Goal: Task Accomplishment & Management: Manage account settings

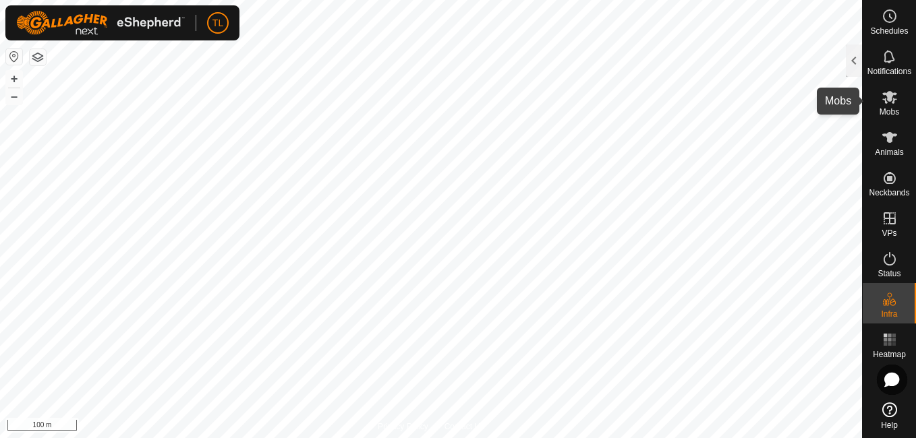
click at [887, 104] on icon at bounding box center [889, 97] width 16 height 16
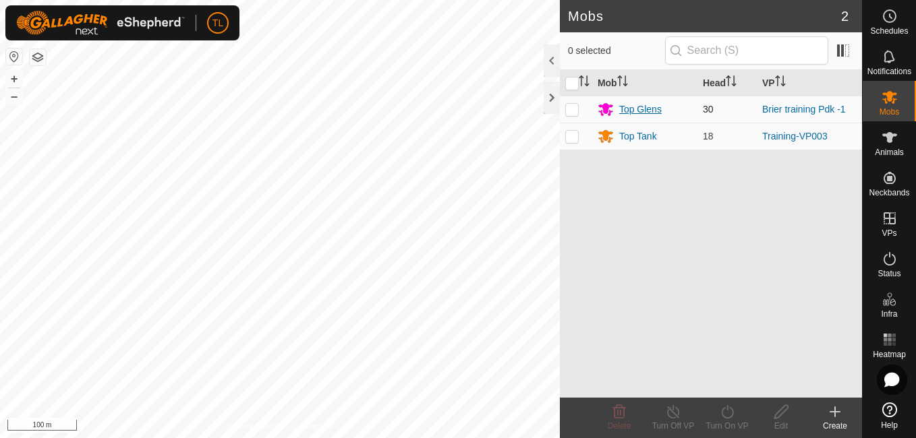
click at [642, 110] on div "Top Glens" at bounding box center [640, 109] width 42 height 14
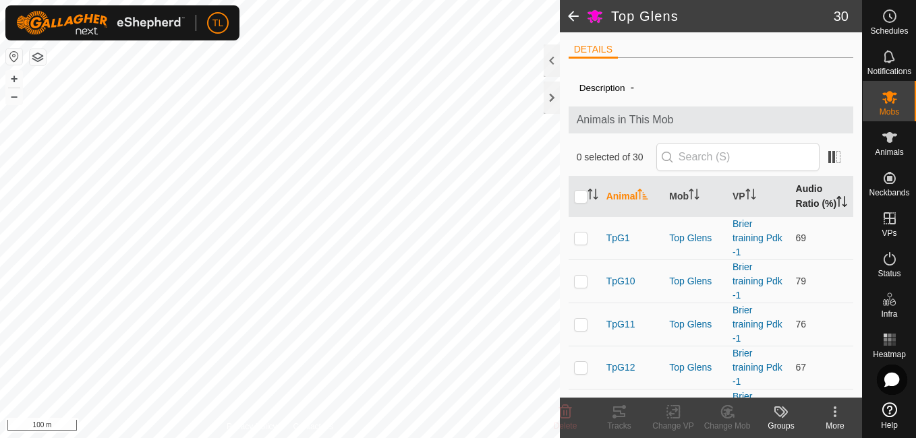
click at [814, 191] on th "Audio Ratio (%)" at bounding box center [821, 197] width 63 height 40
click at [566, 432] on div "Top Glens 30 DETAILS Description - Animals in This Mob 0 selected of 30 Animal …" at bounding box center [431, 219] width 862 height 438
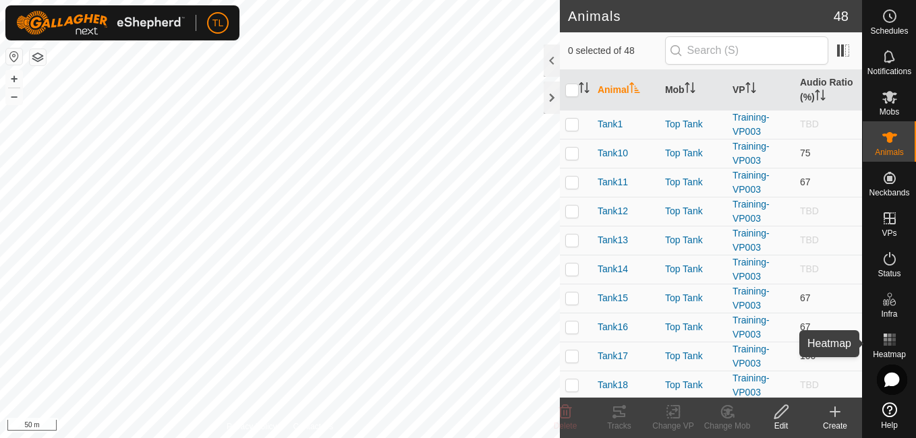
click at [895, 343] on icon at bounding box center [889, 340] width 16 height 16
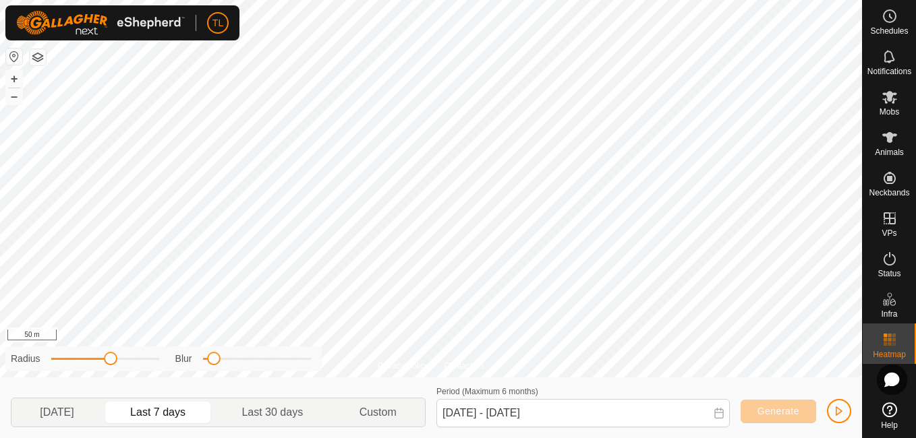
click at [893, 338] on icon at bounding box center [889, 340] width 16 height 16
click at [888, 99] on icon at bounding box center [889, 97] width 15 height 13
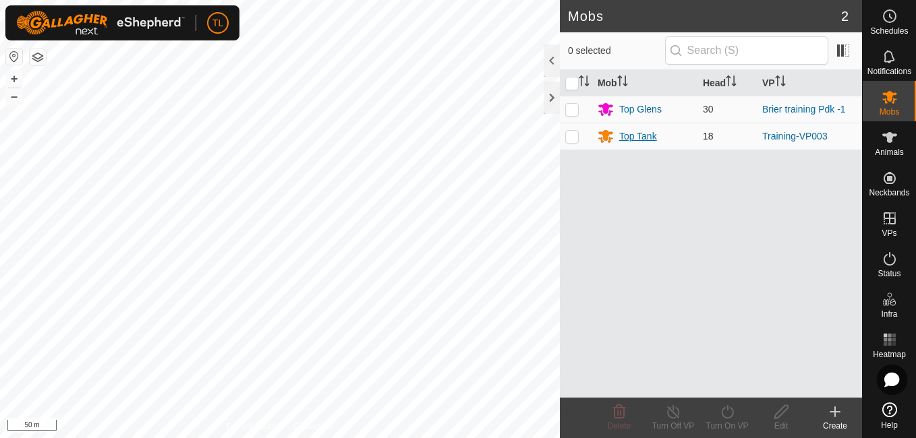
click at [647, 131] on div "Top Tank" at bounding box center [638, 136] width 38 height 14
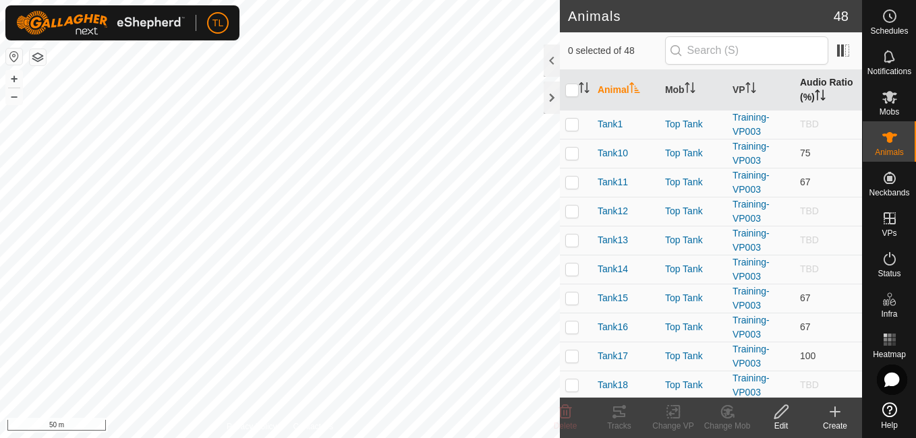
click at [816, 99] on icon "Activate to sort" at bounding box center [816, 95] width 1 height 11
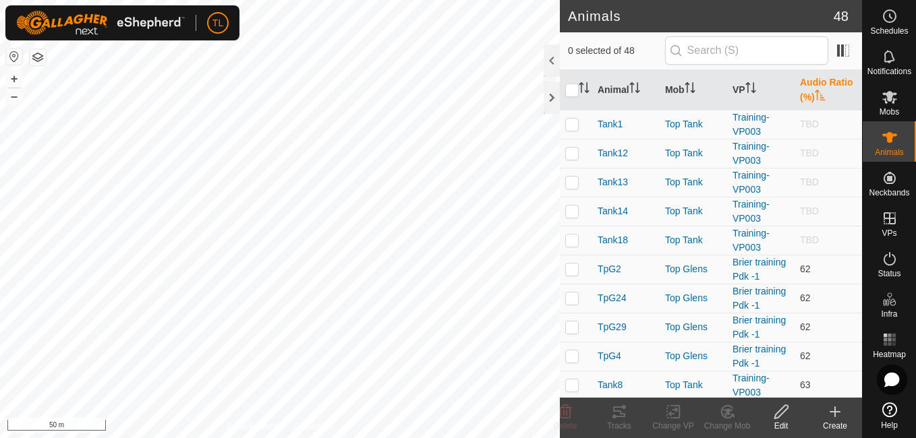
click at [814, 96] on icon "Activate to sort" at bounding box center [819, 95] width 10 height 11
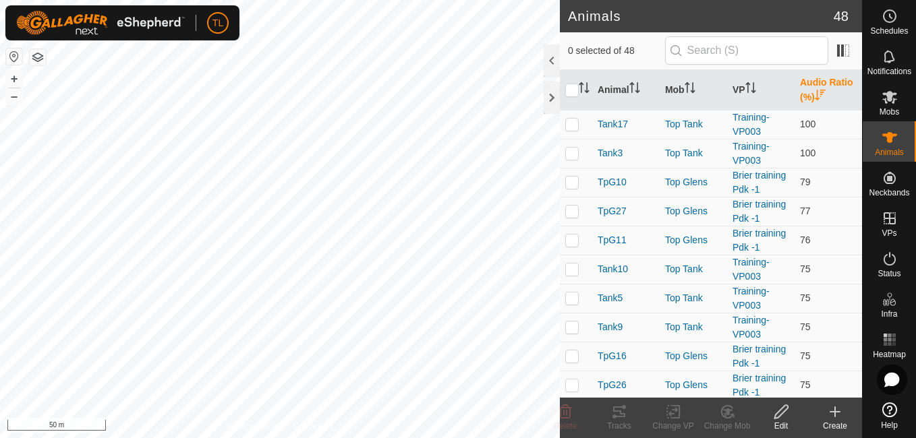
click at [814, 96] on icon "Activate to sort" at bounding box center [819, 95] width 10 height 11
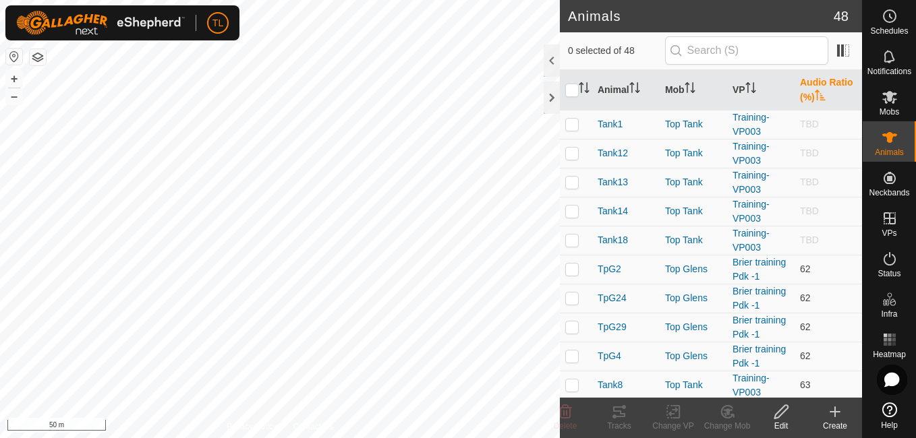
click at [814, 96] on icon "Activate to sort" at bounding box center [819, 95] width 10 height 11
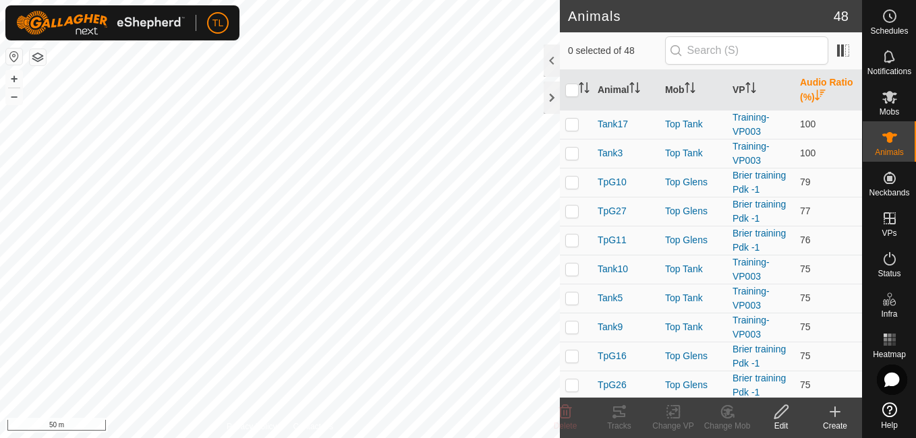
click at [814, 95] on icon "Activate to sort" at bounding box center [819, 95] width 10 height 11
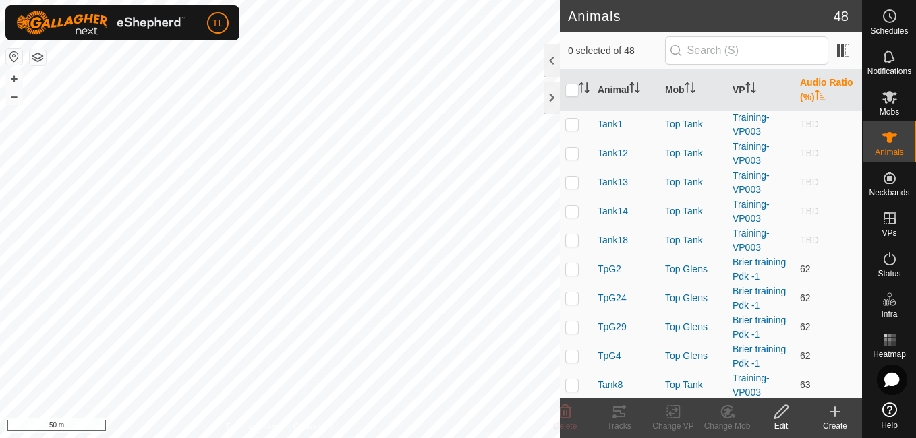
click at [814, 95] on icon "Activate to sort" at bounding box center [819, 95] width 10 height 11
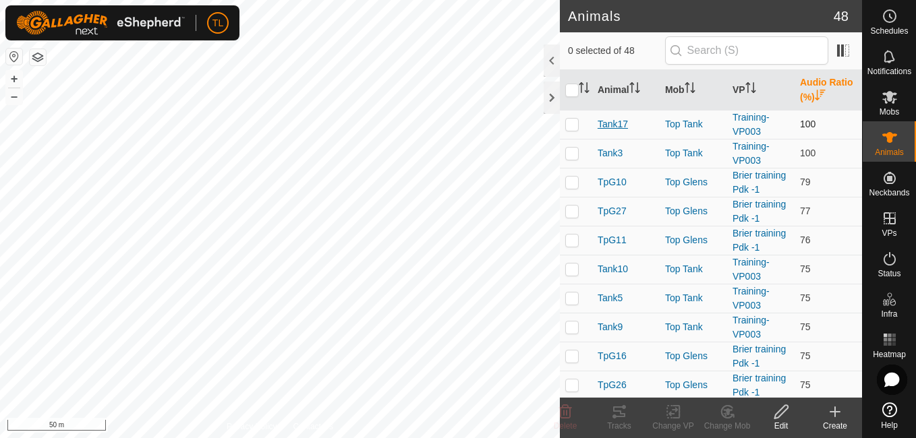
click at [605, 125] on span "Tank17" at bounding box center [612, 124] width 30 height 14
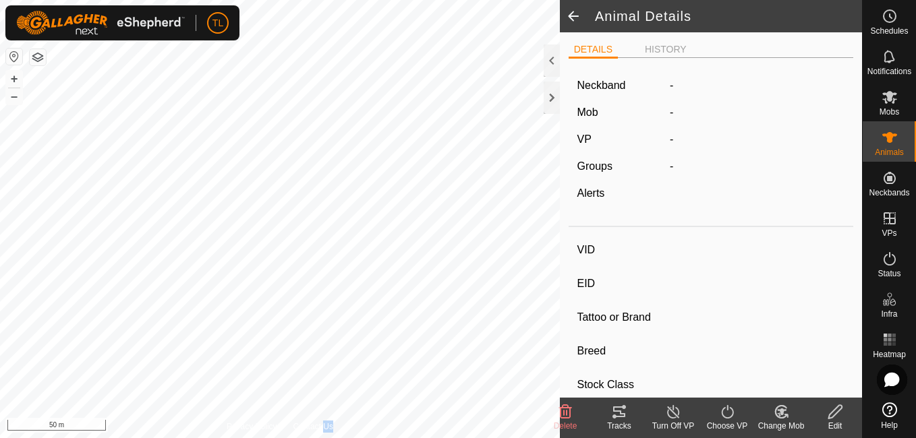
type input "Tank17"
type input "-"
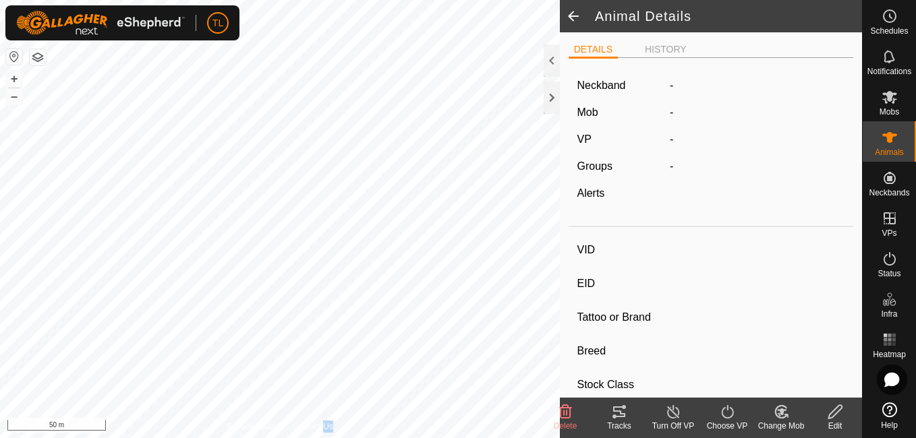
type input "0 kg"
type input "-"
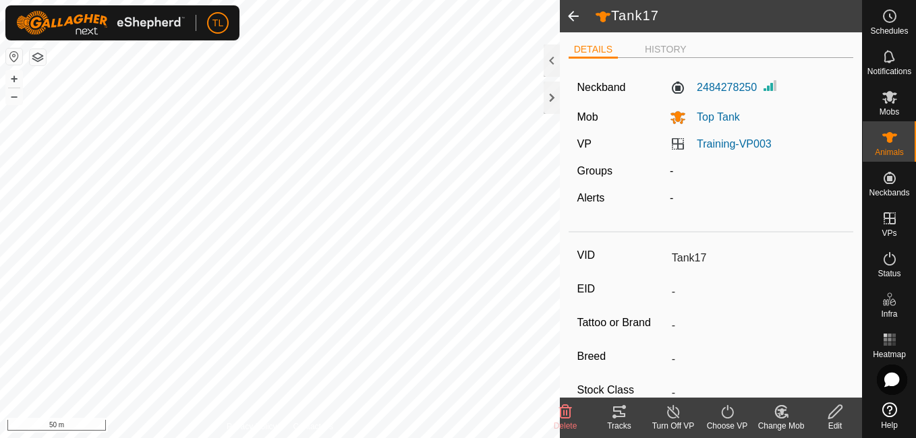
drag, startPoint x: 605, startPoint y: 125, endPoint x: 570, endPoint y: 16, distance: 114.3
click at [570, 16] on span at bounding box center [573, 16] width 27 height 32
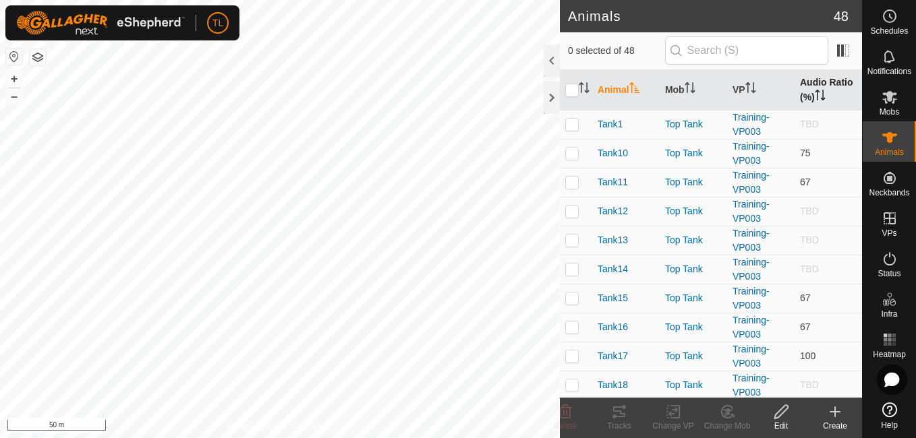
click at [814, 90] on icon "Activate to sort" at bounding box center [819, 95] width 11 height 11
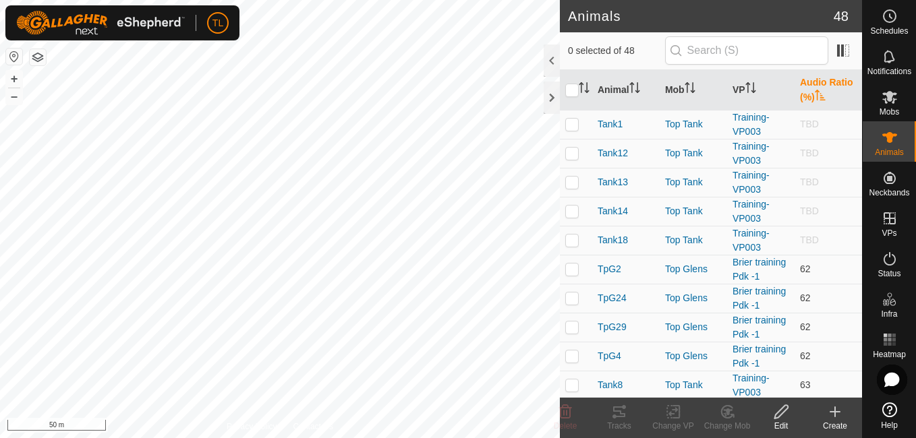
click at [814, 90] on icon "Activate to sort" at bounding box center [819, 95] width 11 height 11
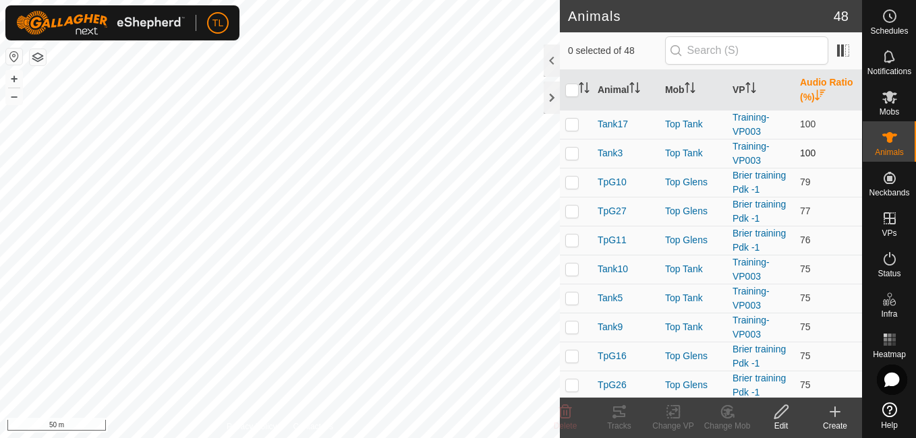
click at [578, 157] on td at bounding box center [576, 153] width 32 height 29
checkbox input "true"
click at [579, 180] on td at bounding box center [576, 182] width 32 height 29
checkbox input "true"
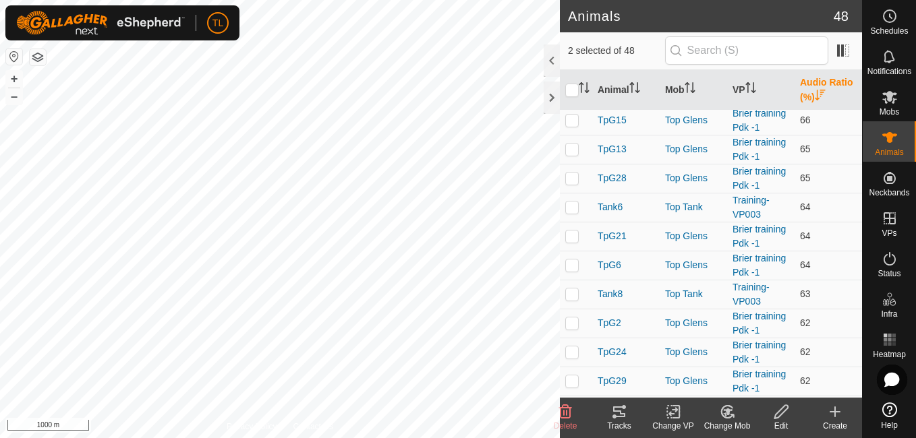
scroll to position [1104, 0]
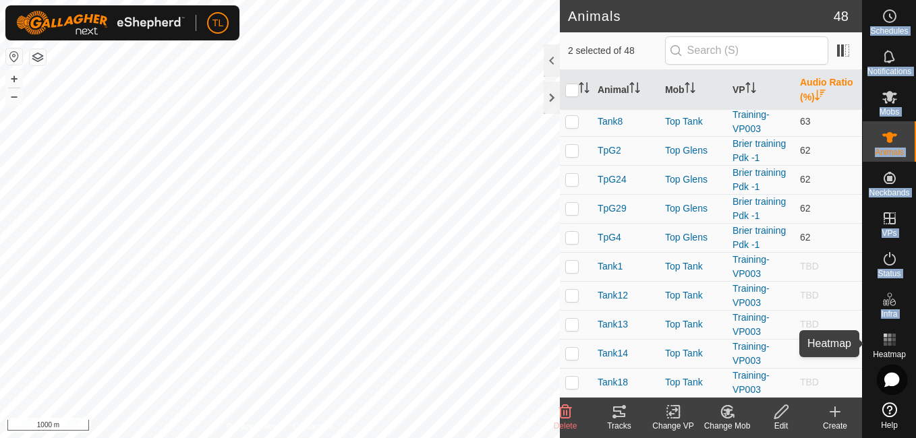
drag, startPoint x: 862, startPoint y: 342, endPoint x: 868, endPoint y: 359, distance: 17.9
click at [868, 359] on div "Schedules Notifications Mobs Animals Neckbands VPs Status Infra Heatmap Help" at bounding box center [889, 219] width 54 height 438
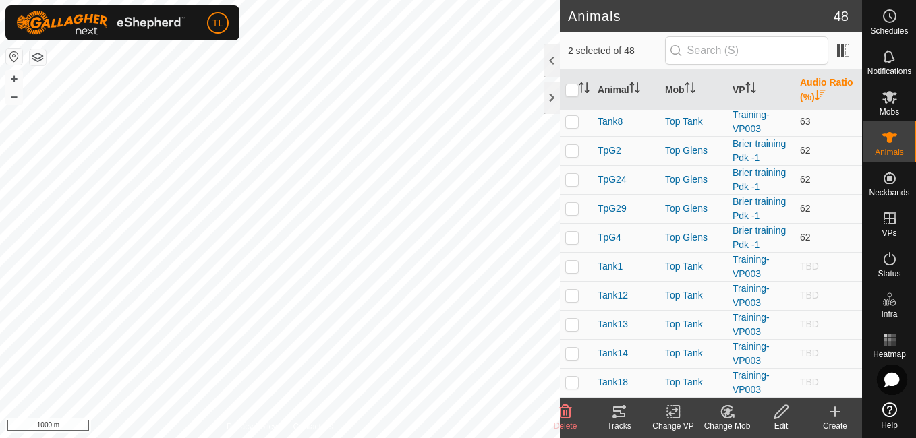
click at [578, 266] on p-checkbox at bounding box center [571, 266] width 13 height 11
checkbox input "true"
click at [576, 384] on td at bounding box center [576, 382] width 32 height 29
click at [575, 383] on p-checkbox at bounding box center [571, 382] width 13 height 11
checkbox input "false"
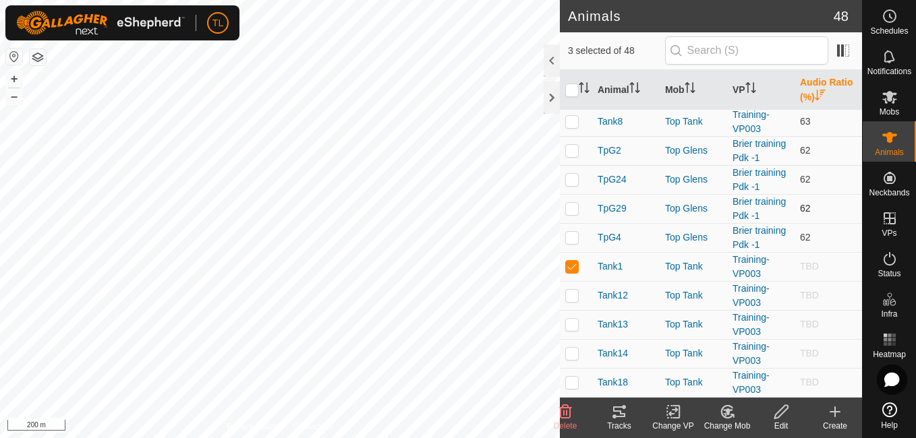
click at [601, 243] on div "Animals 48 3 selected of 48 Animal Mob VP Audio Ratio (%) Tank17 Top Tank Train…" at bounding box center [431, 219] width 862 height 438
checkbox input "false"
click at [569, 125] on p-checkbox at bounding box center [571, 121] width 13 height 11
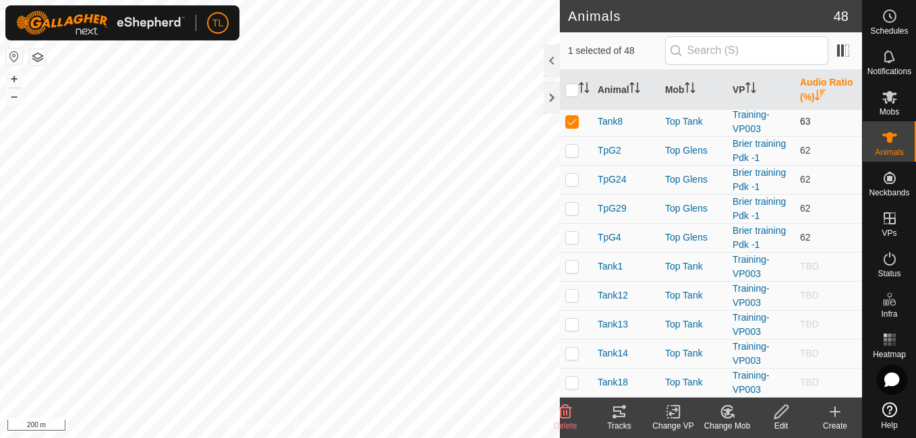
checkbox input "false"
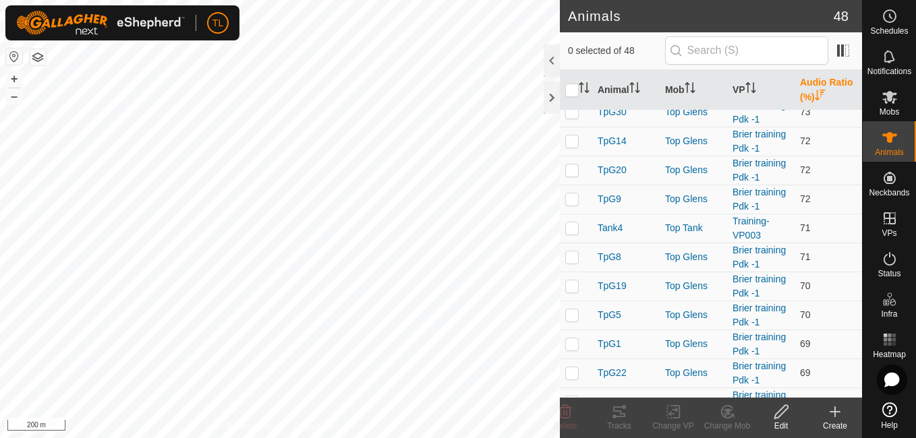
scroll to position [0, 0]
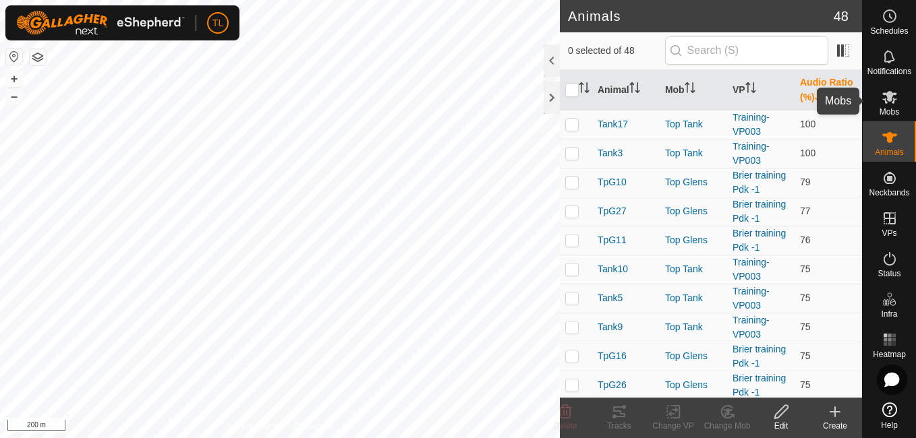
click at [890, 94] on icon at bounding box center [889, 97] width 15 height 13
